Goal: Use online tool/utility

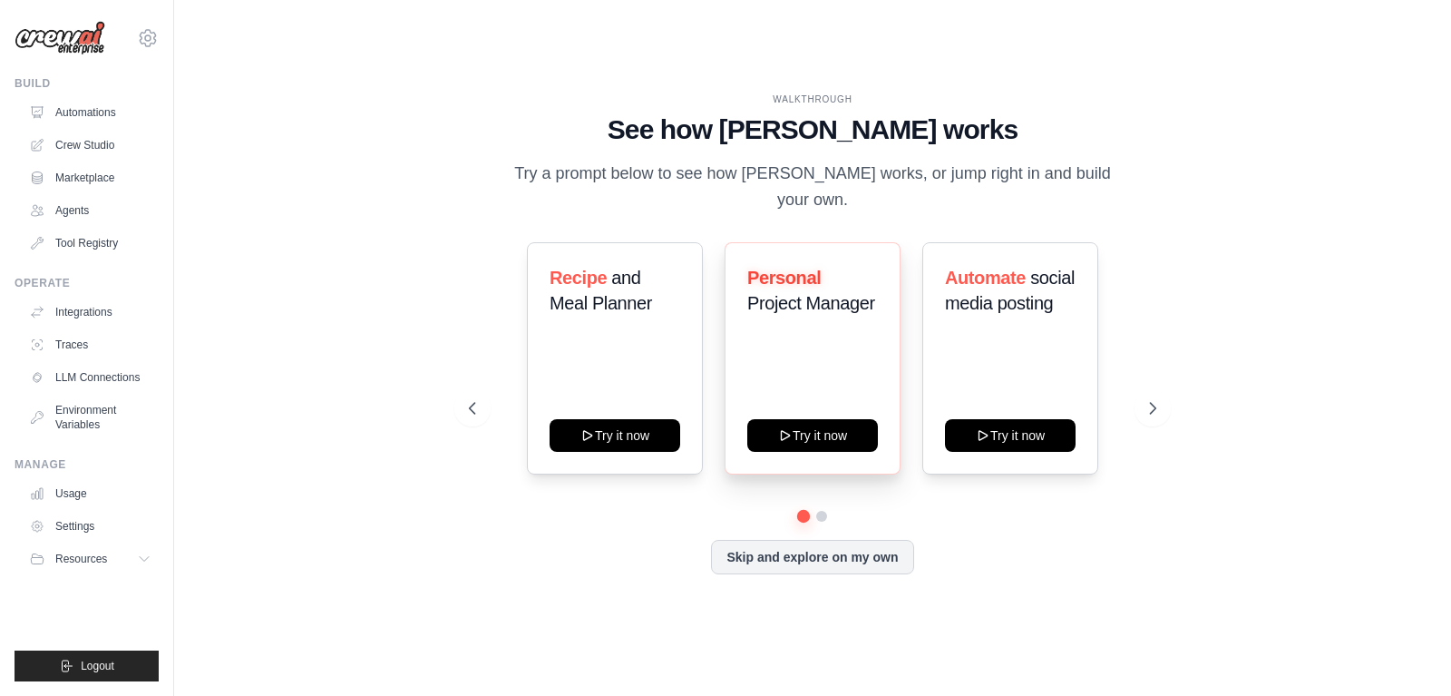
click at [757, 326] on div "Personal Project Manager Try it now" at bounding box center [813, 358] width 176 height 232
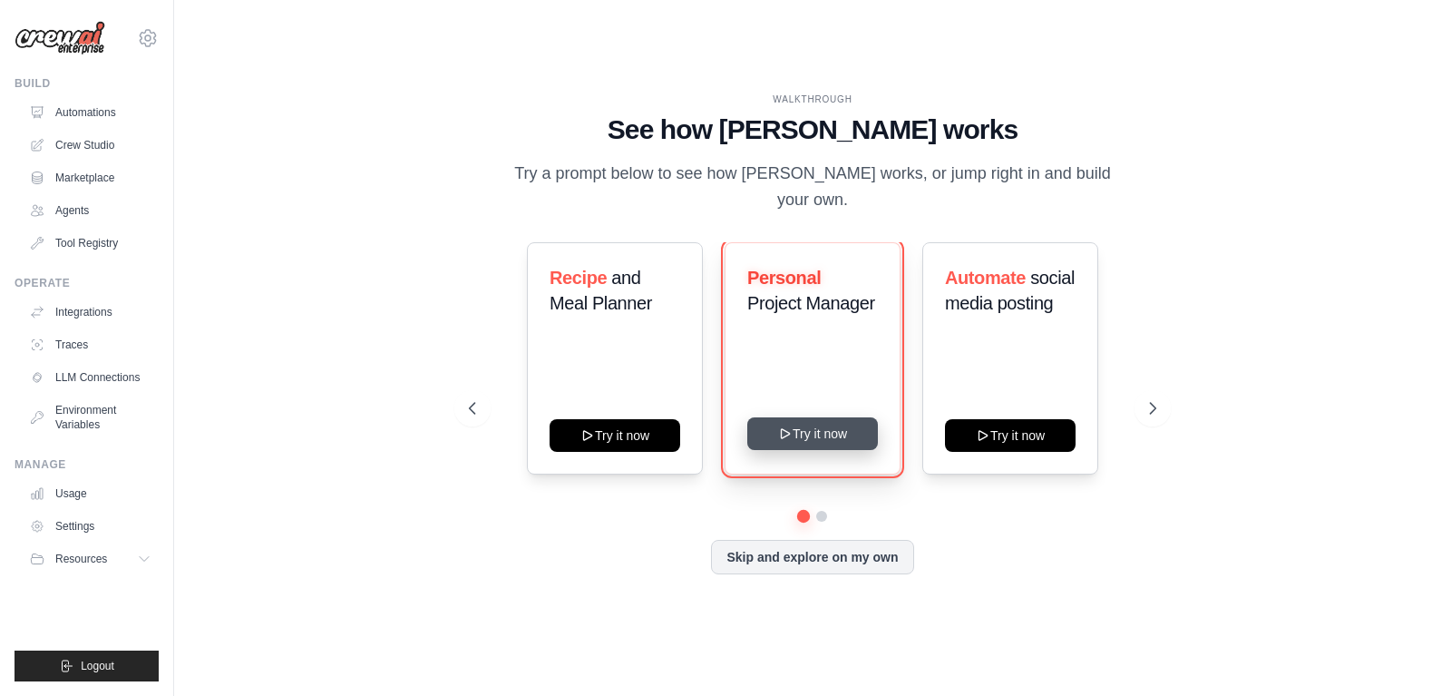
click at [816, 427] on button "Try it now" at bounding box center [812, 433] width 131 height 33
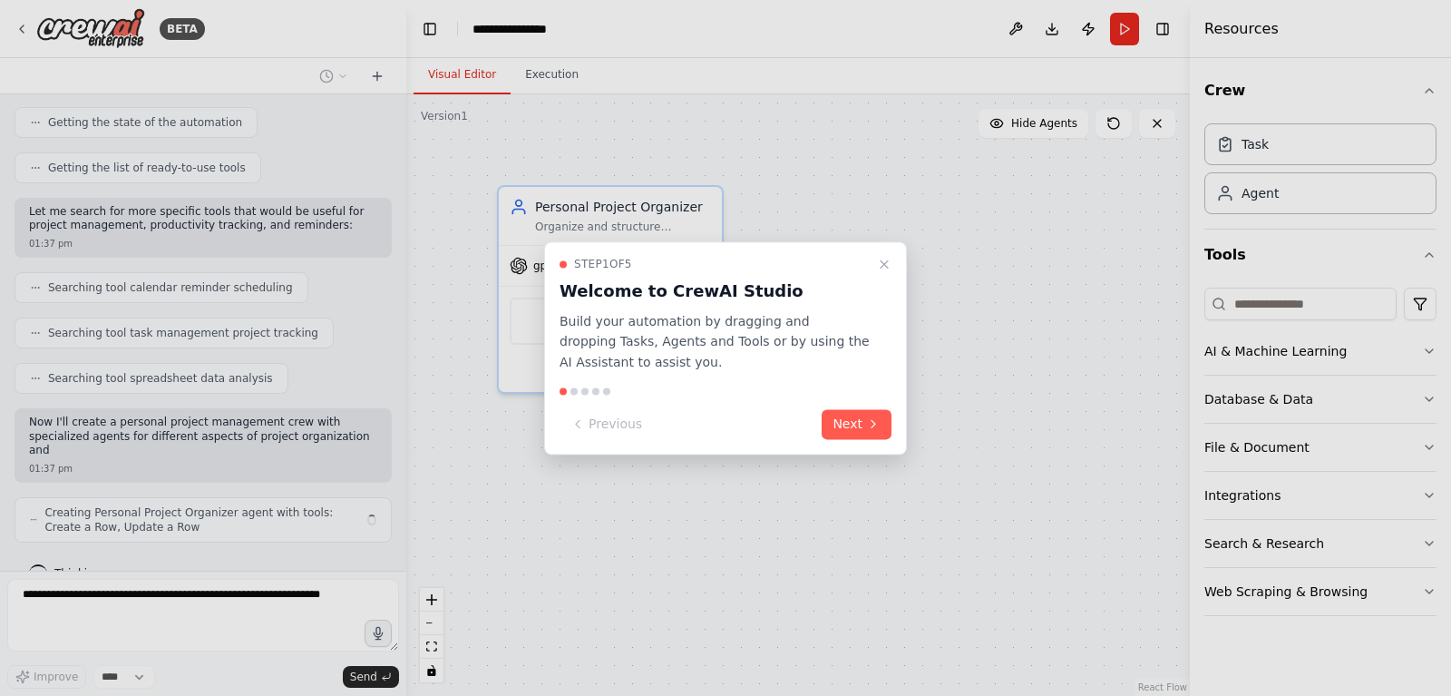
scroll to position [254, 0]
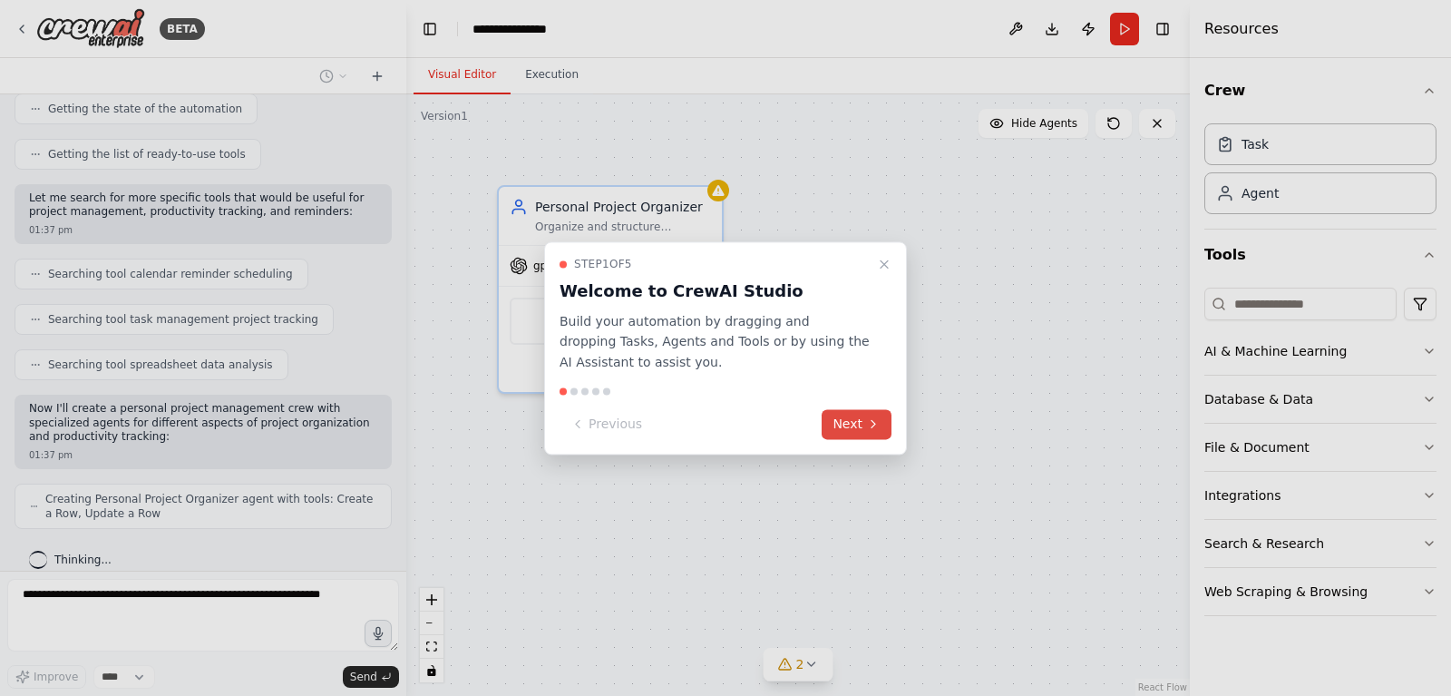
click at [869, 423] on icon at bounding box center [873, 424] width 15 height 15
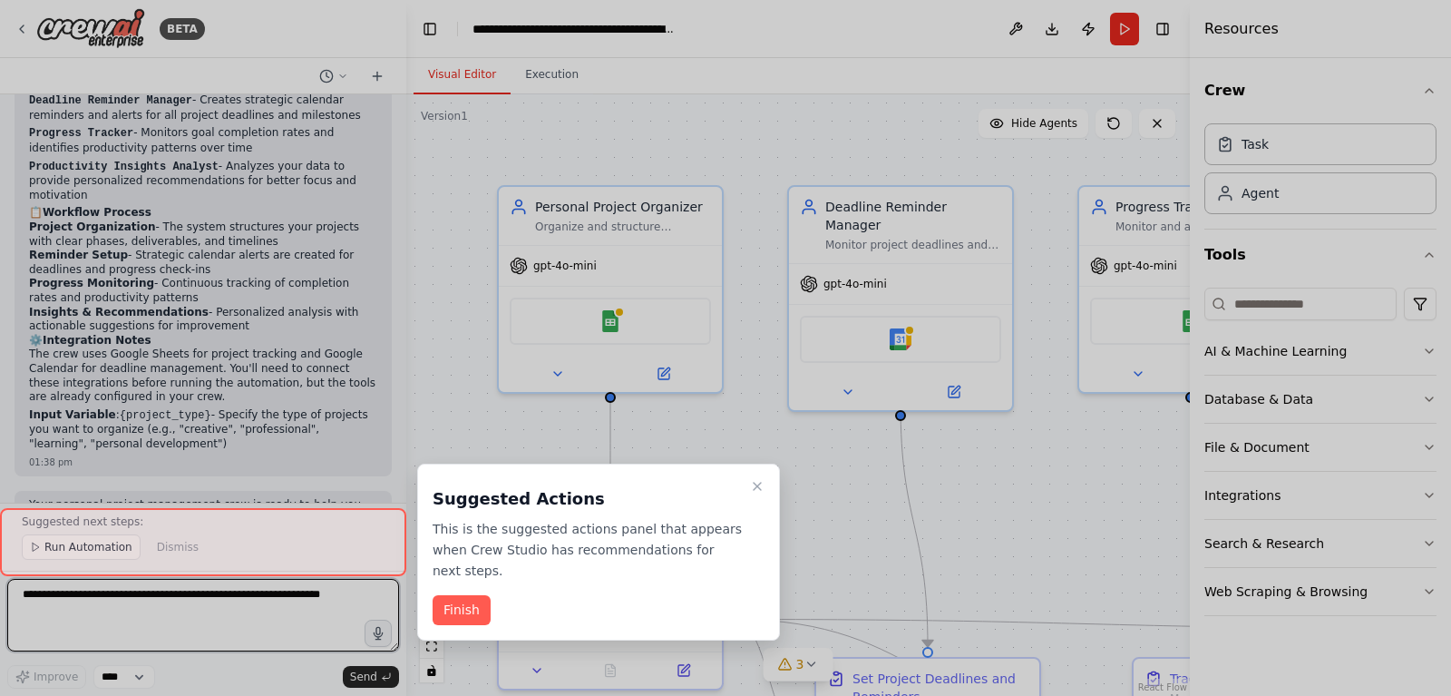
scroll to position [1508, 0]
